Goal: Use online tool/utility: Utilize a website feature to perform a specific function

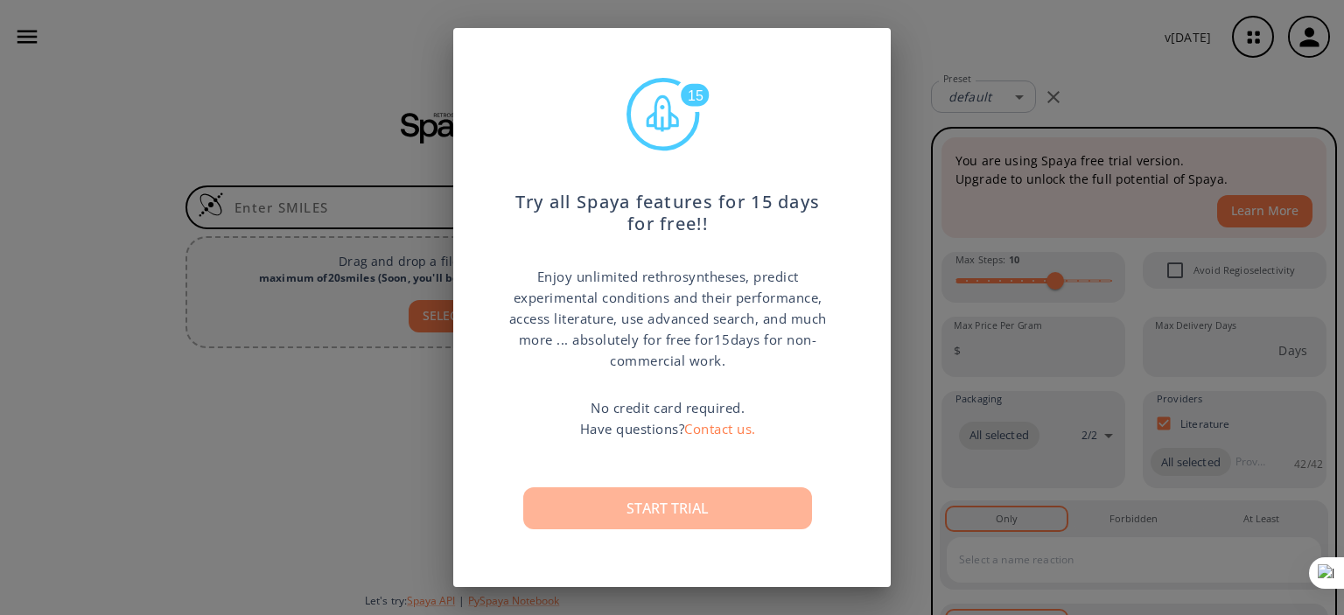
click at [592, 513] on button "Start trial" at bounding box center [667, 508] width 289 height 42
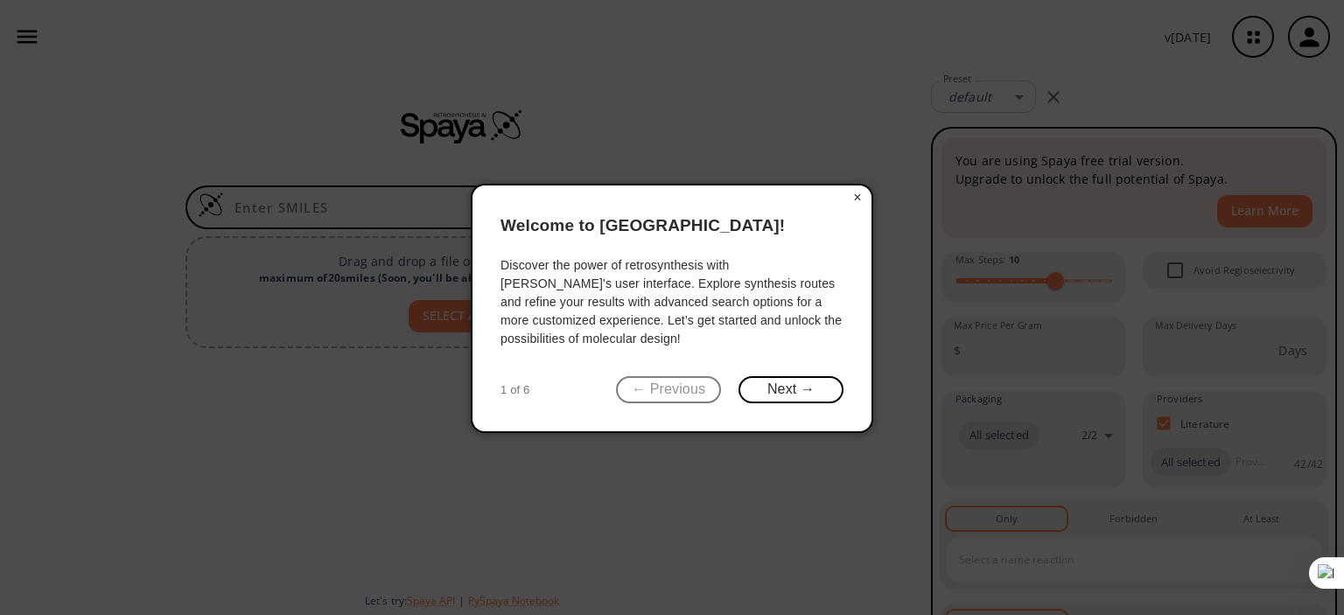
click at [853, 194] on button "×" at bounding box center [858, 198] width 28 height 25
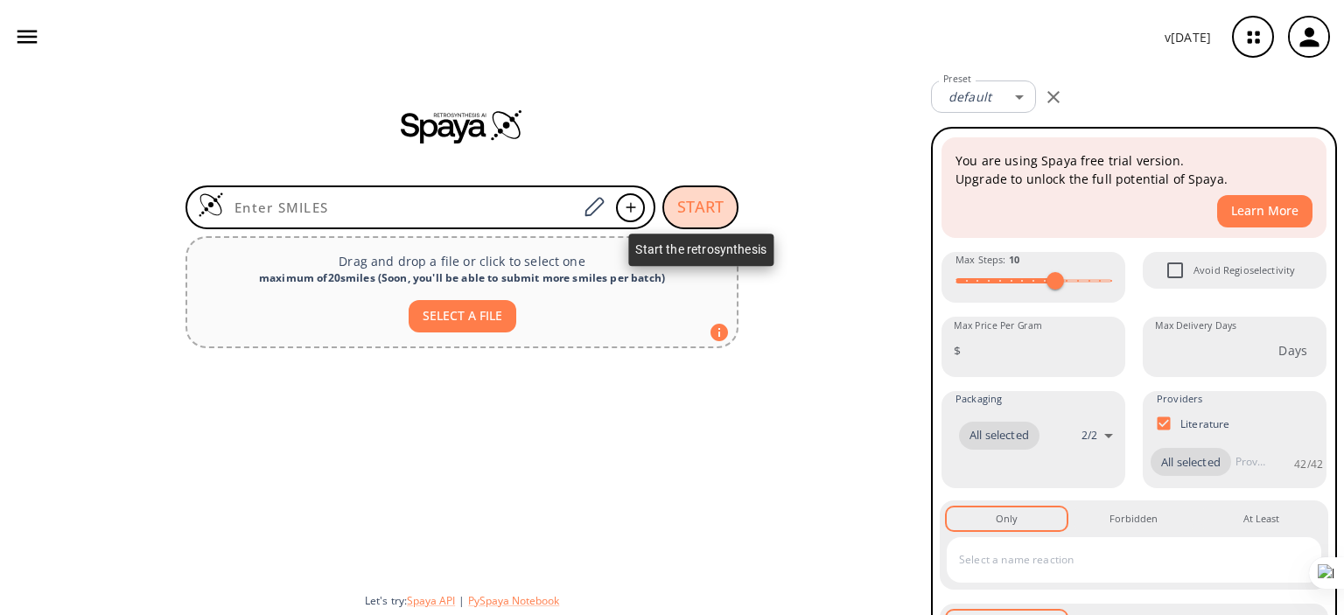
click at [699, 214] on button "START" at bounding box center [701, 208] width 76 height 44
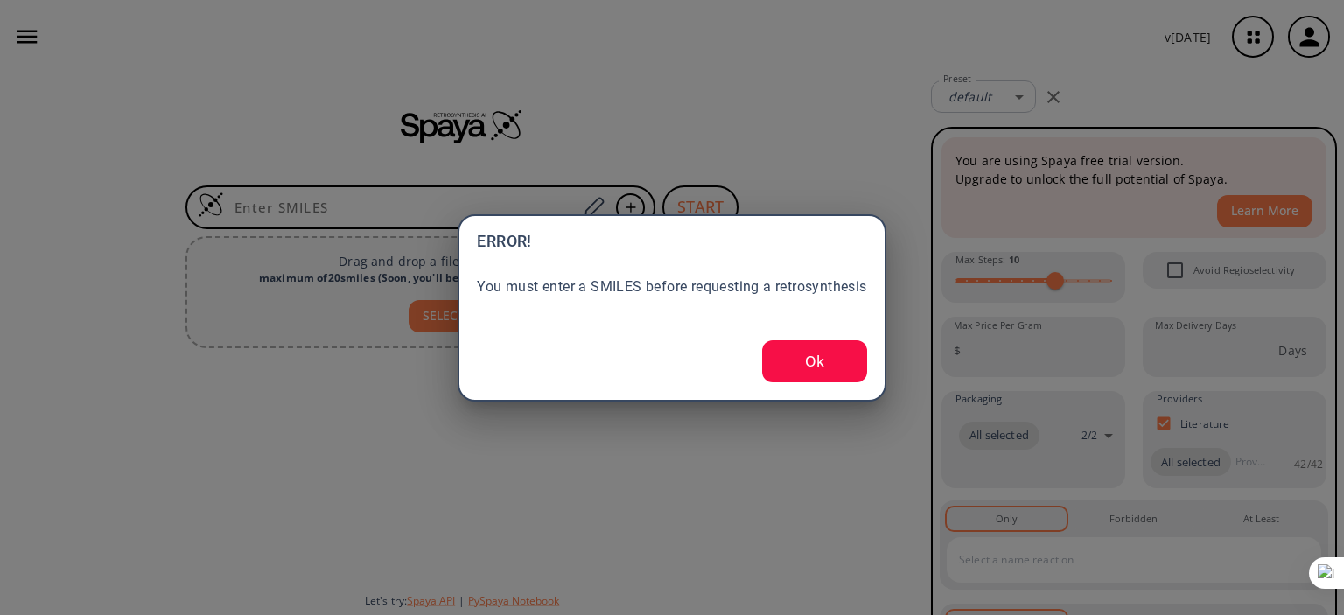
click at [821, 373] on button "Ok" at bounding box center [814, 361] width 105 height 42
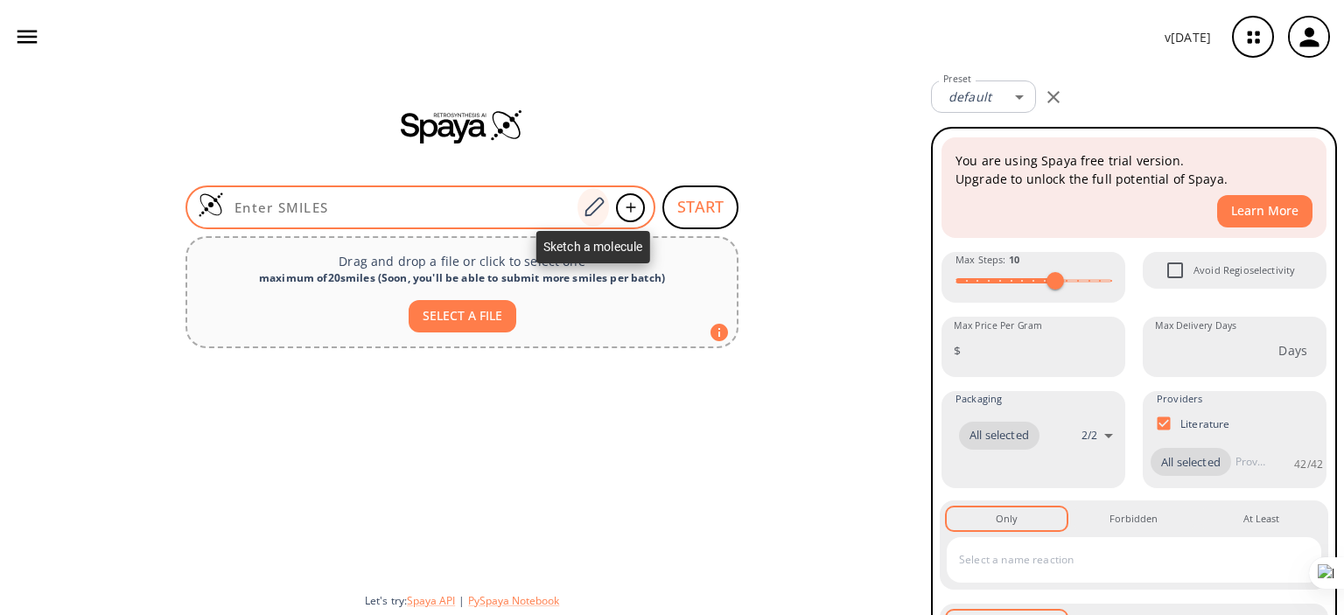
click at [585, 215] on icon at bounding box center [594, 206] width 19 height 19
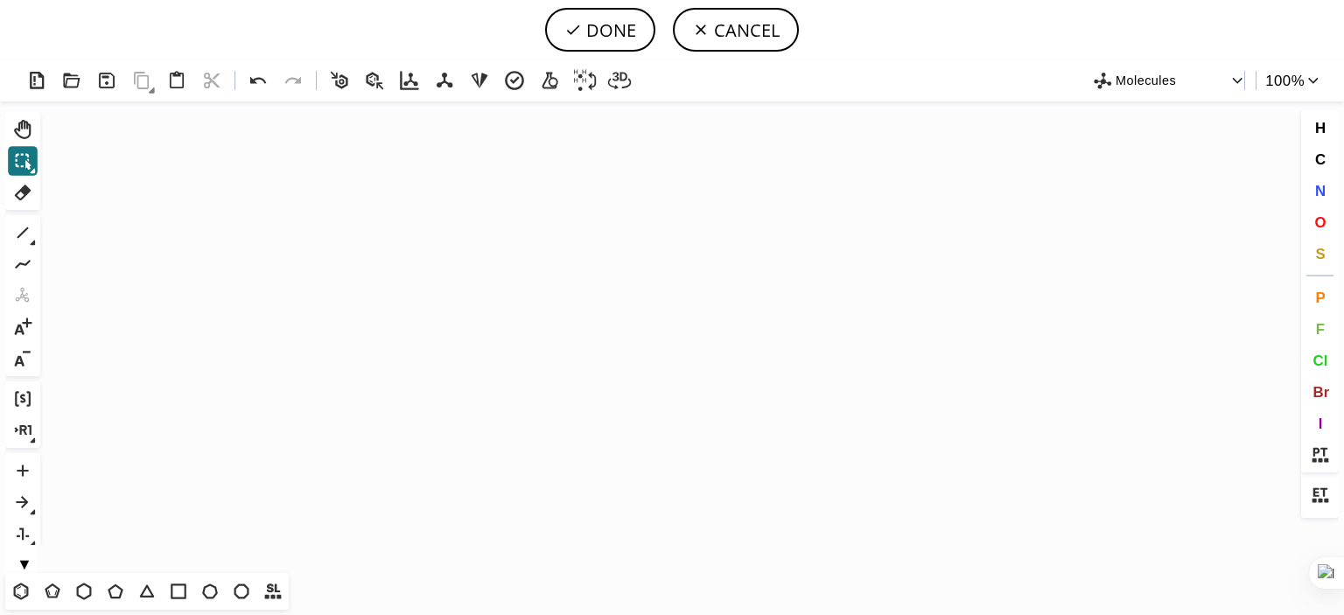
drag, startPoint x: 21, startPoint y: 601, endPoint x: 441, endPoint y: 280, distance: 528.8
click at [441, 280] on div "Created with [PERSON_NAME] 2.3.0 Molecules 100 % Ctrl+Alt+H Shift+Tab Del 1 Alt…" at bounding box center [672, 338] width 1344 height 556
click at [441, 280] on icon "Created with [PERSON_NAME] 2.3.0" at bounding box center [672, 338] width 1250 height 472
click at [20, 593] on icon at bounding box center [21, 591] width 23 height 23
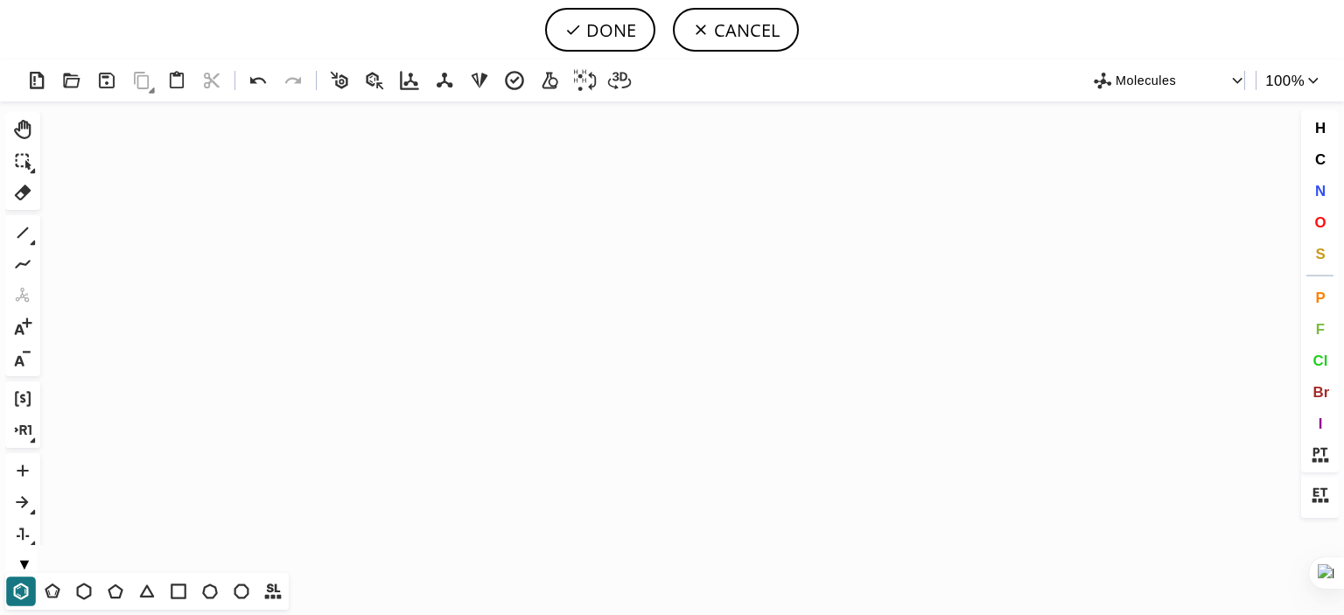
click at [438, 293] on icon "Created with [PERSON_NAME] 2.3.0" at bounding box center [672, 338] width 1250 height 472
click at [26, 239] on icon at bounding box center [22, 232] width 23 height 23
click at [1313, 211] on button "O" at bounding box center [1321, 222] width 30 height 30
click at [399, 381] on tspan "O" at bounding box center [399, 381] width 9 height 13
click at [475, 391] on tspan "O" at bounding box center [475, 391] width 9 height 13
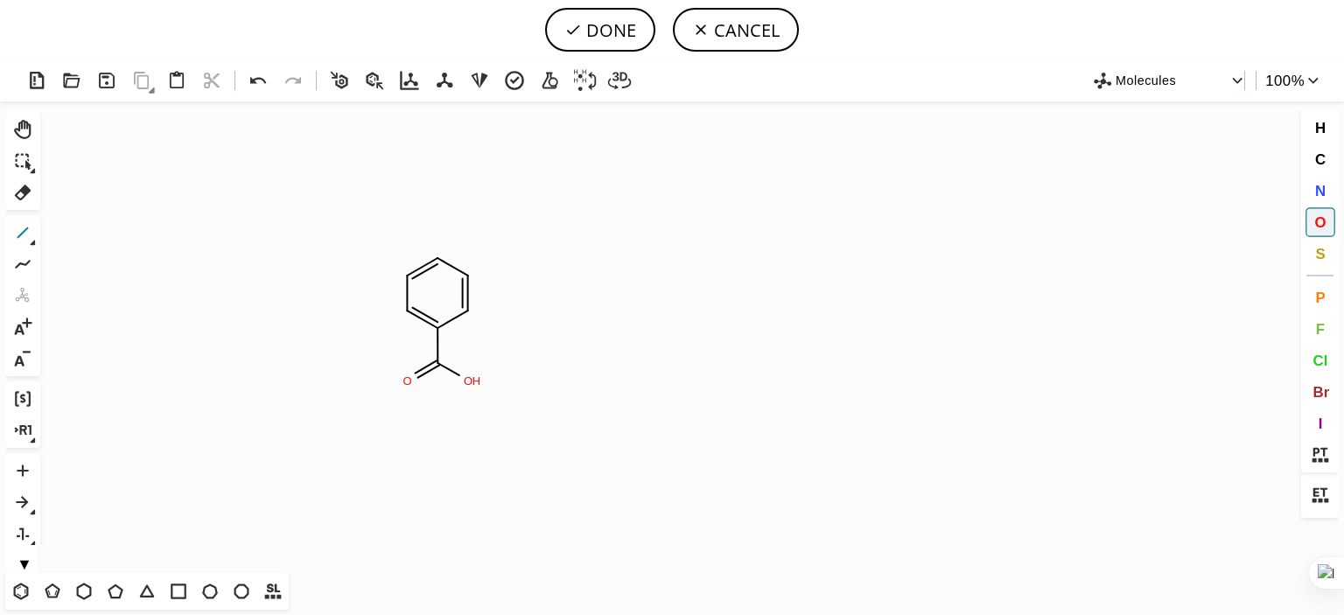
click at [15, 236] on icon at bounding box center [22, 232] width 23 height 23
click at [1317, 221] on span "O" at bounding box center [1320, 222] width 11 height 17
click at [383, 329] on tspan "O" at bounding box center [383, 329] width 9 height 13
click at [16, 239] on icon at bounding box center [22, 232] width 23 height 23
click at [1317, 223] on span "O" at bounding box center [1320, 222] width 11 height 17
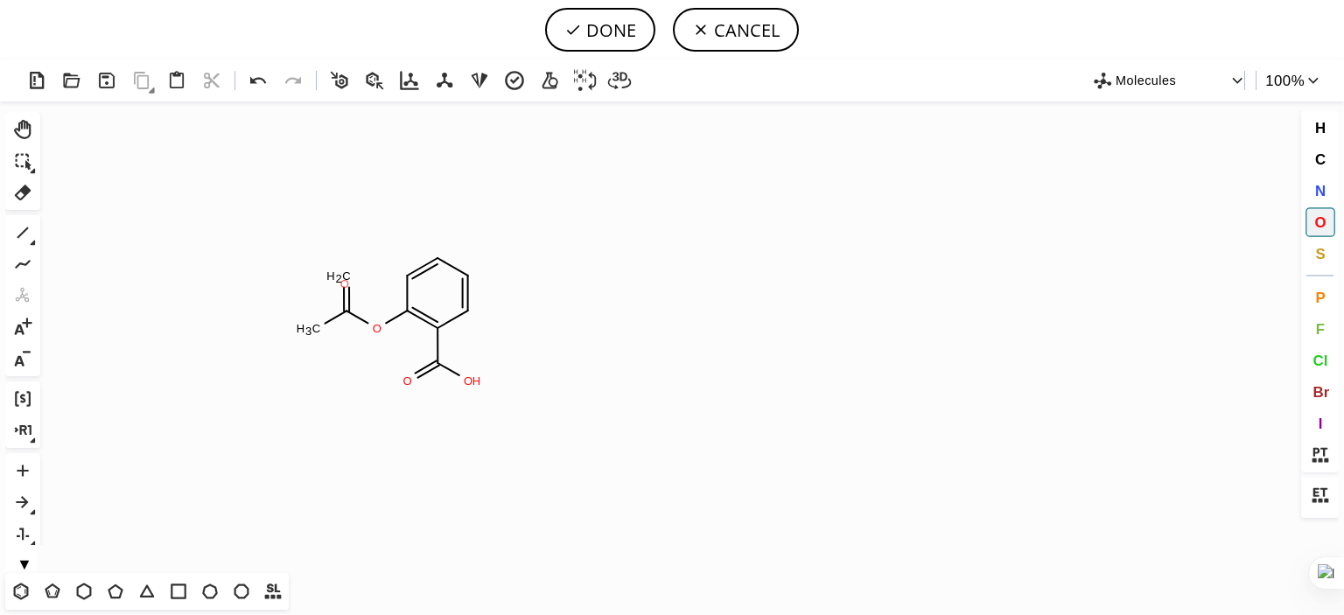
click at [345, 284] on tspan "O" at bounding box center [344, 283] width 9 height 13
click at [564, 39] on button "DONE" at bounding box center [600, 30] width 110 height 44
type input "C1C(OC(=O)C)=C(C(O)=O)C=CC=1"
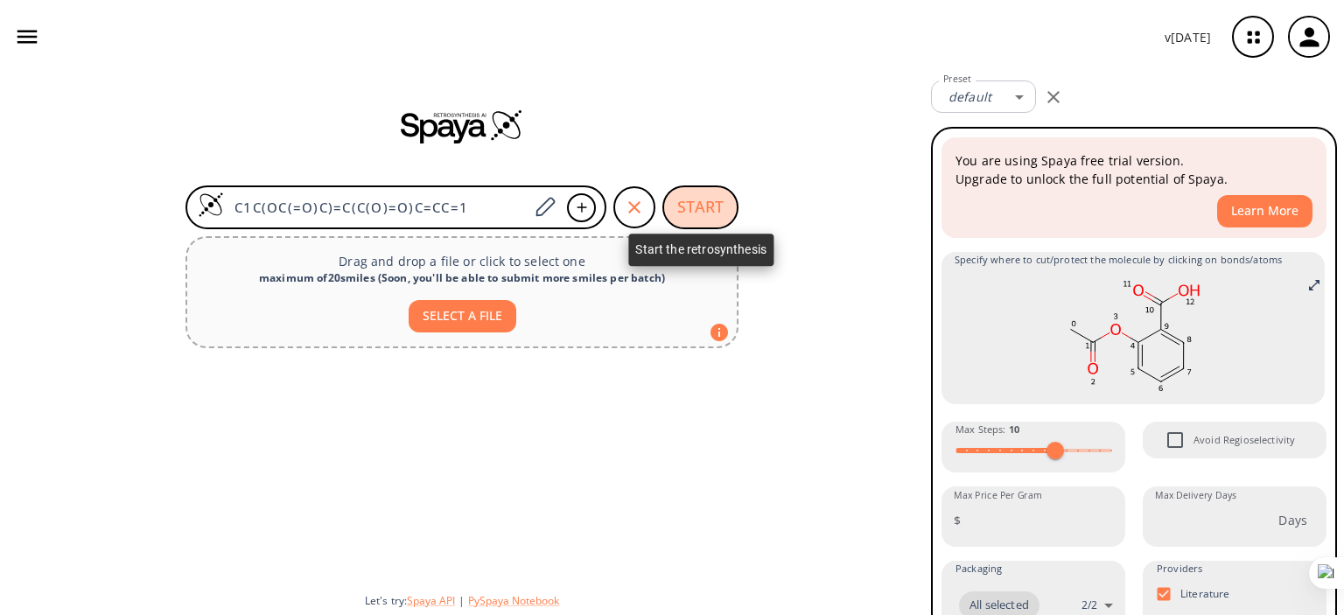
click at [704, 193] on button "START" at bounding box center [701, 208] width 76 height 44
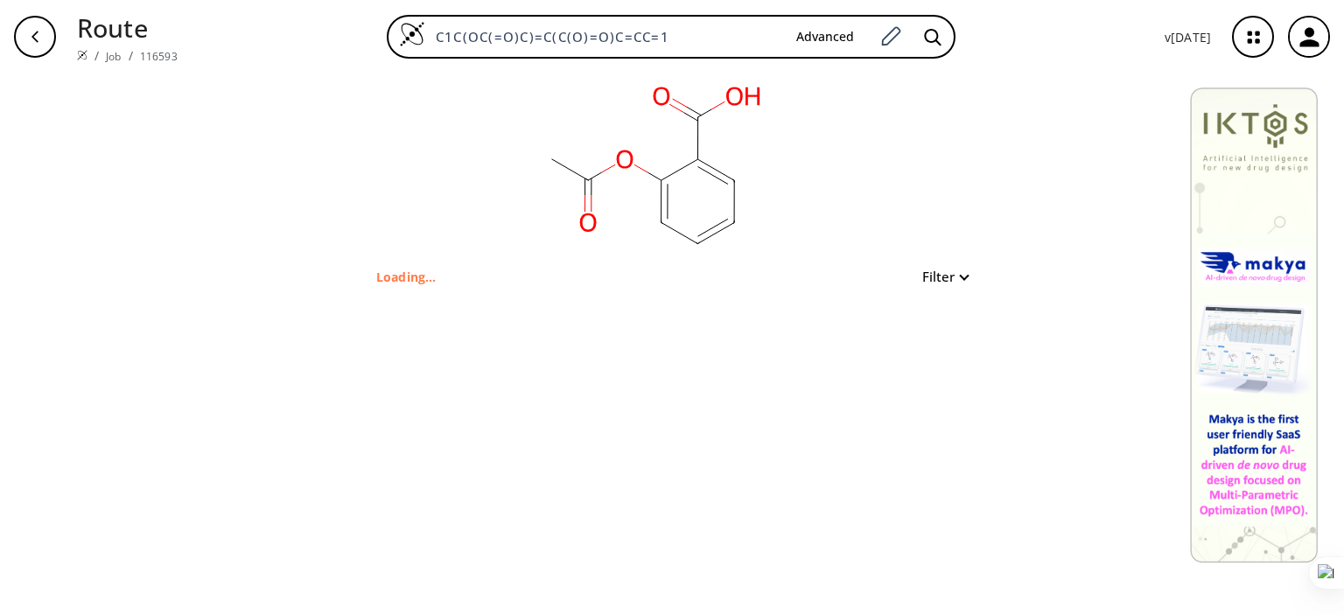
type input "c1cccc(c1OC(=O)C)C(O)=O"
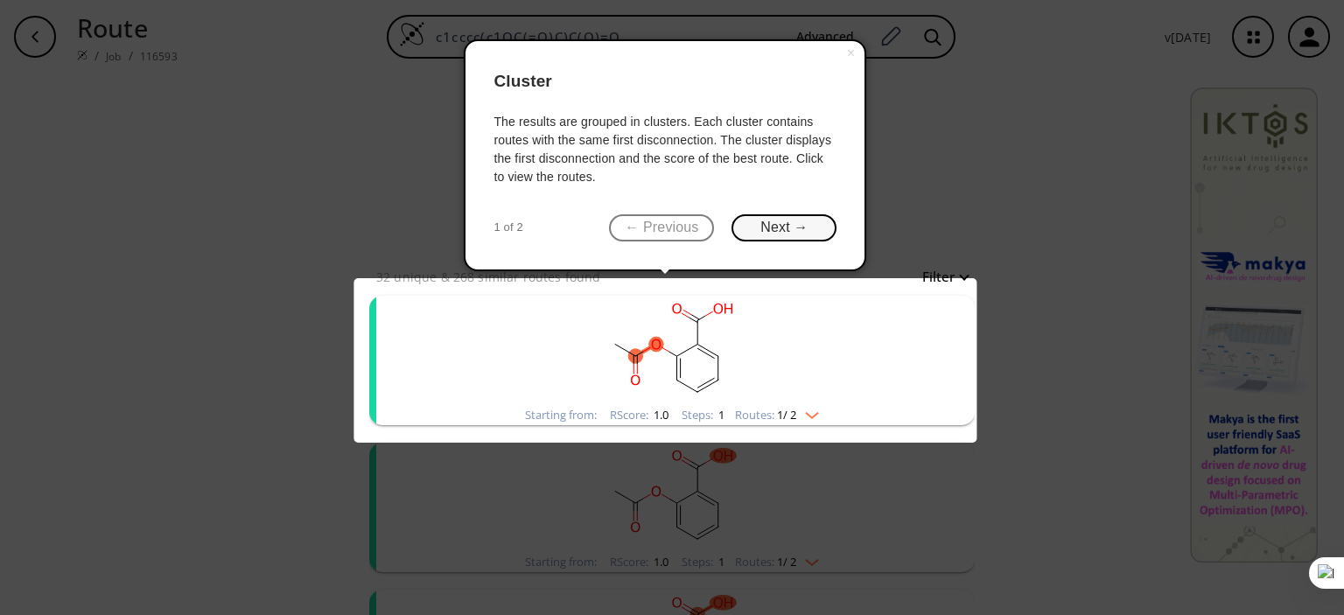
click at [785, 236] on button "Next →" at bounding box center [784, 227] width 105 height 27
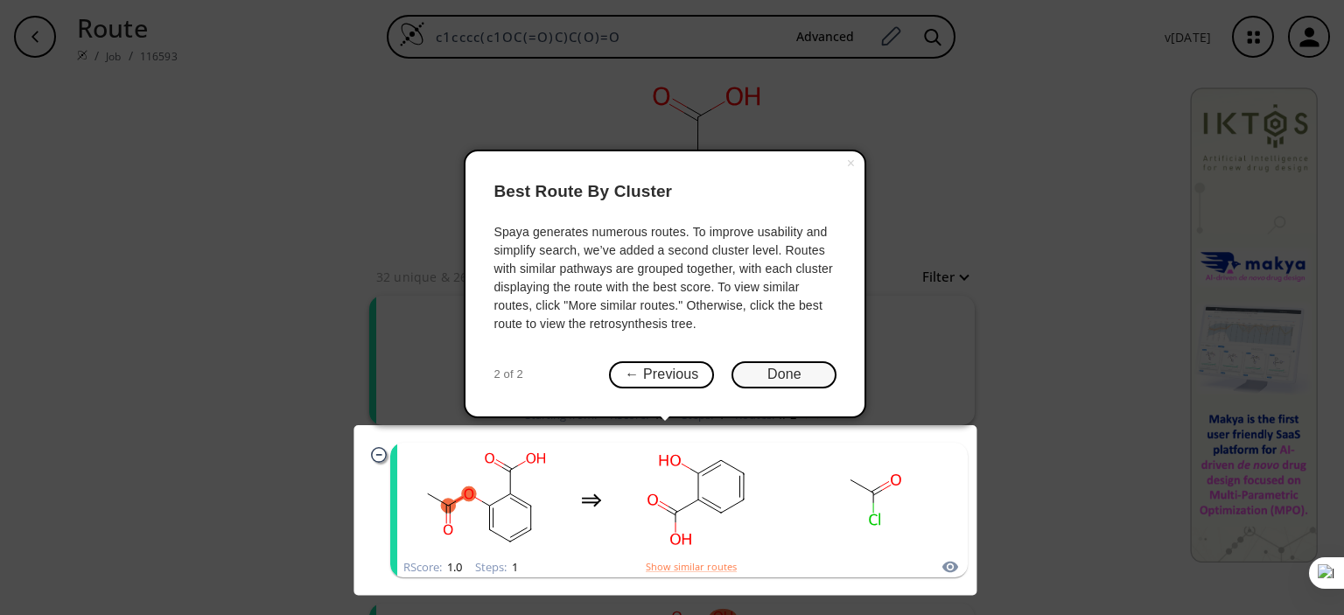
click at [784, 382] on button "Done" at bounding box center [784, 374] width 105 height 27
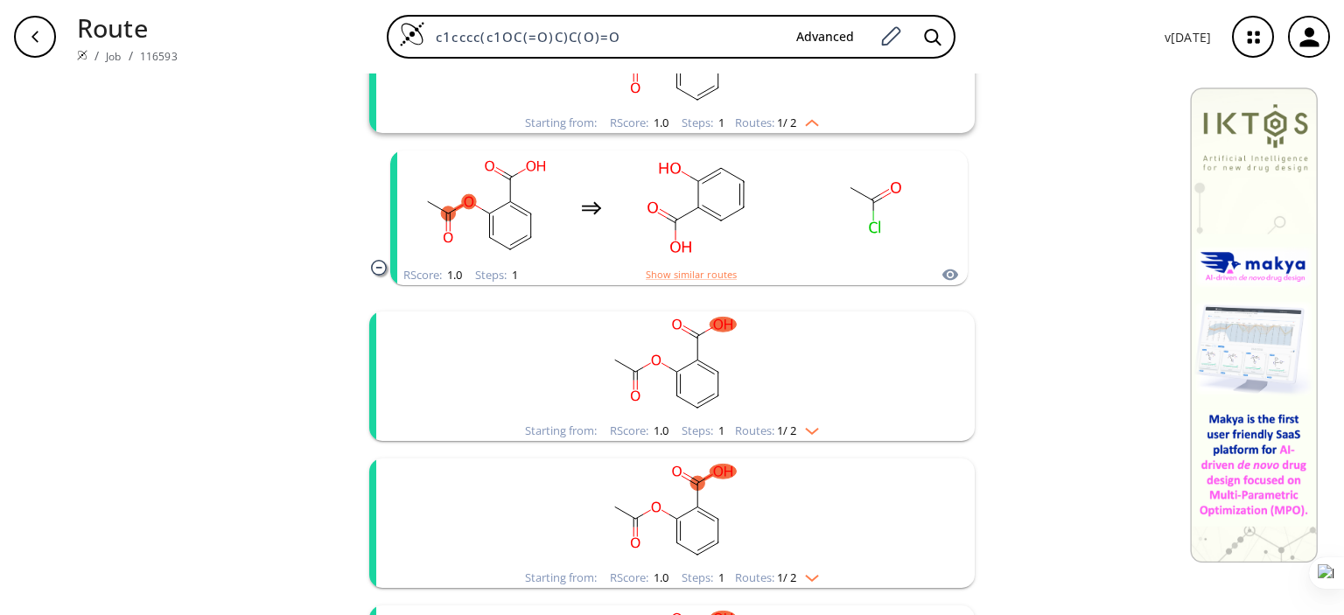
scroll to position [291, 0]
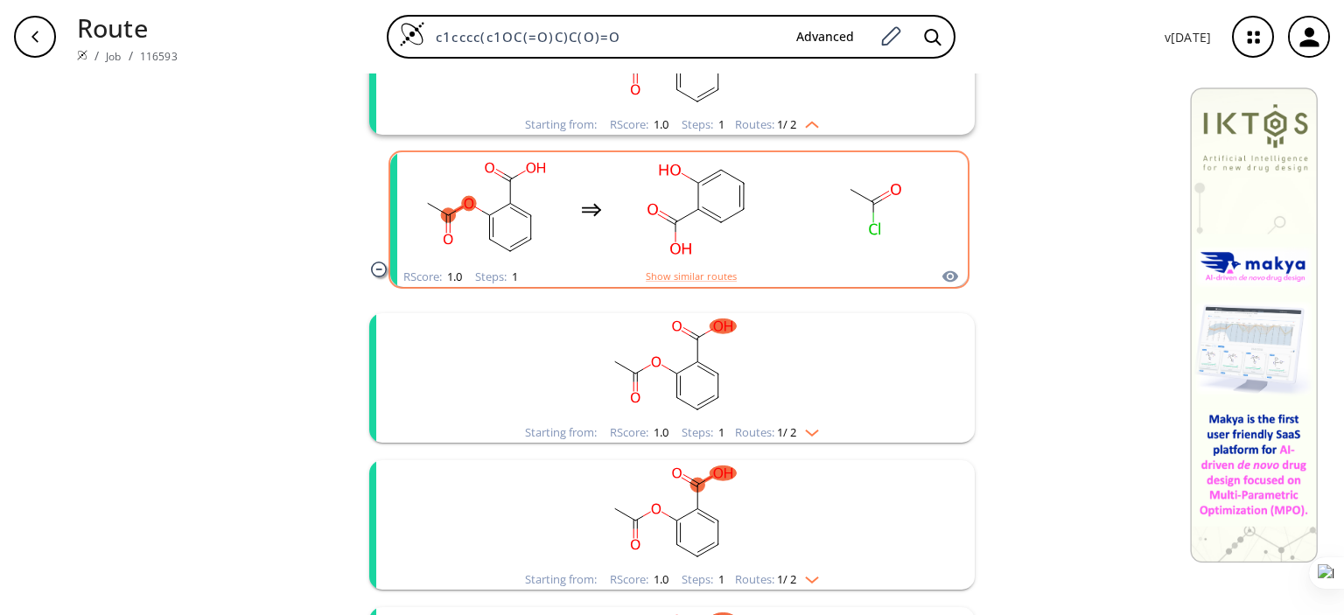
click at [602, 242] on div "clusters" at bounding box center [679, 209] width 546 height 115
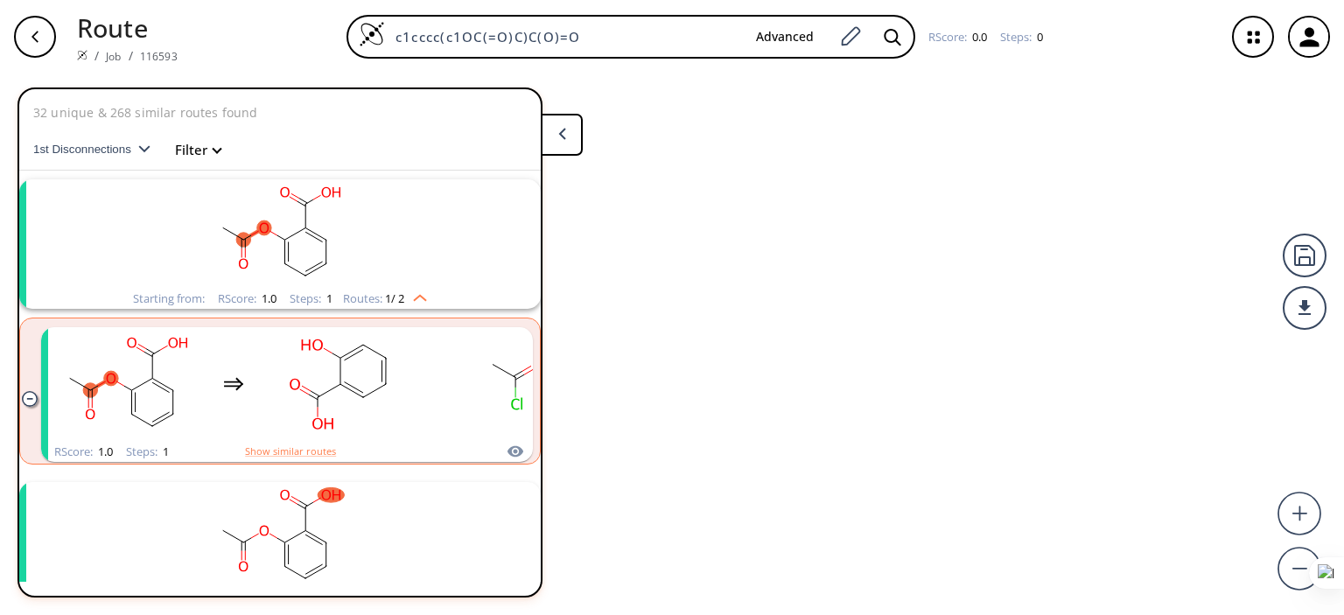
scroll to position [39, 0]
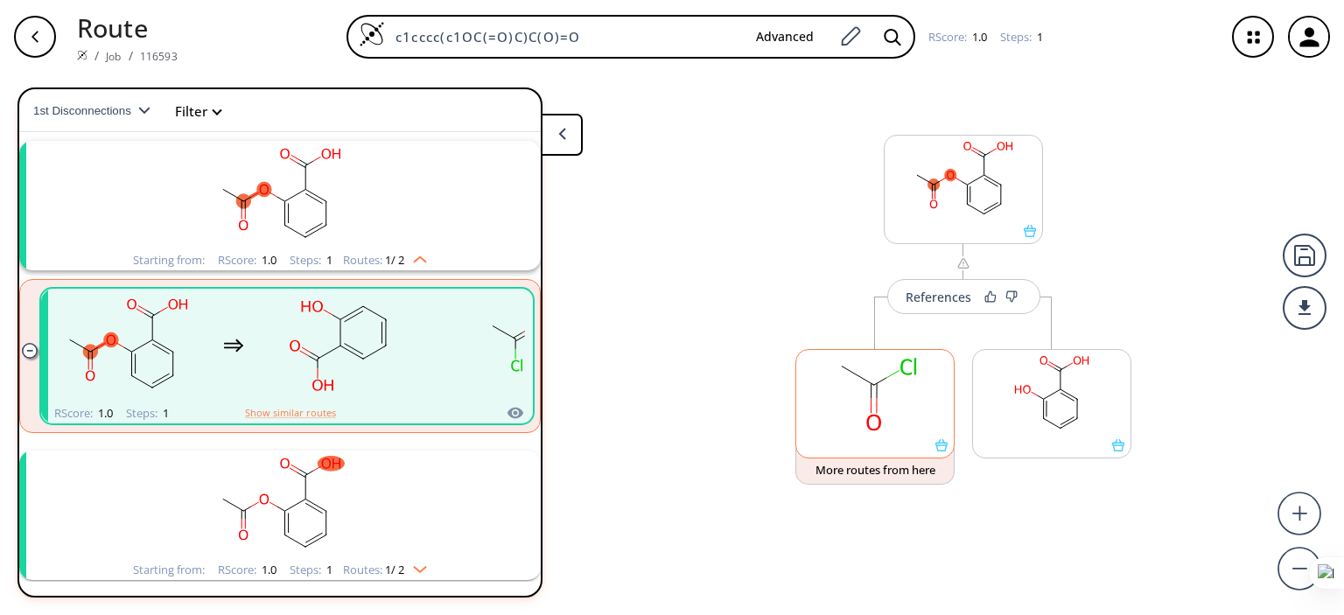
click at [874, 423] on ellipse at bounding box center [874, 422] width 22 height 23
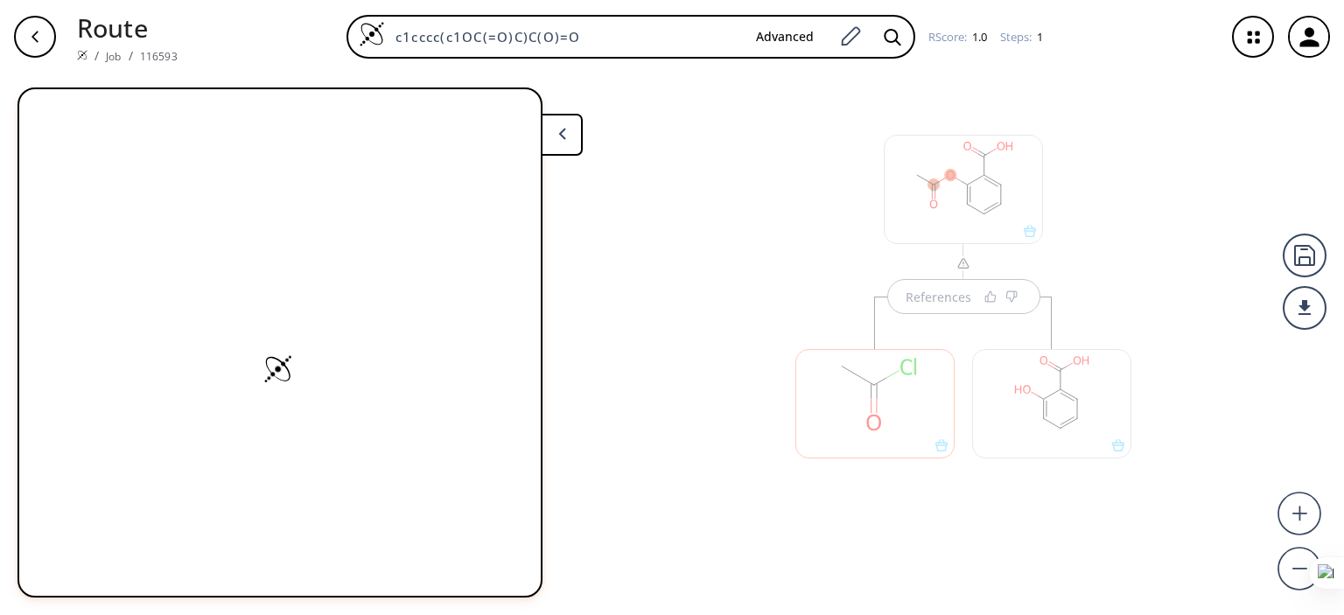
scroll to position [0, 0]
